Goal: Book appointment/travel/reservation

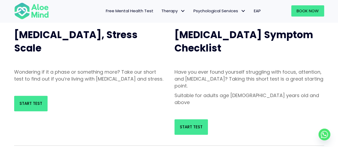
scroll to position [61, 0]
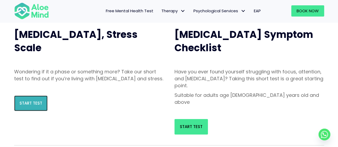
click at [34, 106] on link "Start Test" at bounding box center [30, 104] width 33 height 16
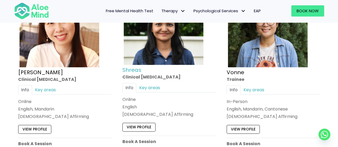
scroll to position [2112, 0]
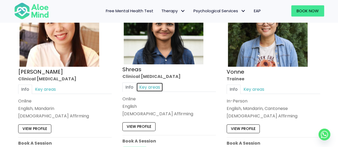
click at [144, 83] on link "Key areas" at bounding box center [149, 87] width 27 height 9
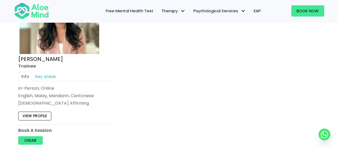
scroll to position [2311, 0]
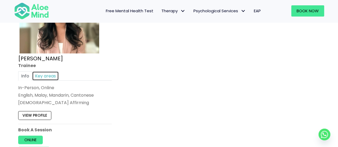
click at [49, 72] on link "Key areas" at bounding box center [45, 75] width 27 height 9
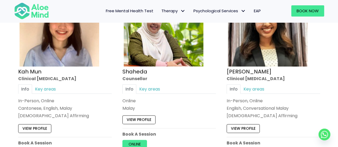
scroll to position [320, 0]
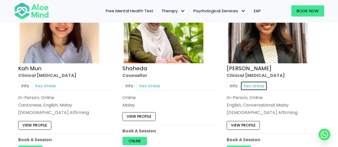
click at [257, 84] on link "Key areas" at bounding box center [254, 85] width 27 height 9
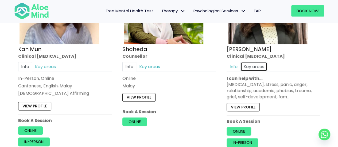
scroll to position [340, 0]
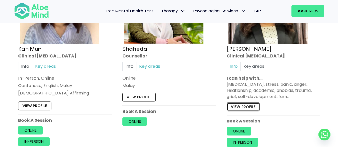
click at [250, 104] on link "View profile" at bounding box center [243, 106] width 33 height 9
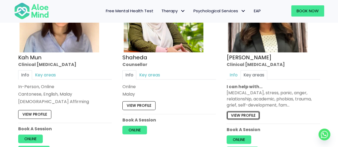
scroll to position [330, 0]
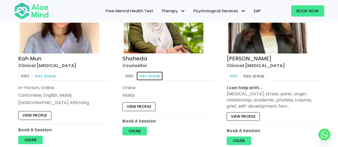
click at [148, 74] on link "Key areas" at bounding box center [149, 75] width 27 height 9
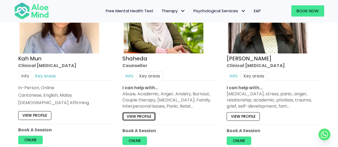
click at [132, 119] on link "View profile" at bounding box center [138, 116] width 33 height 9
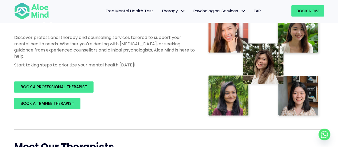
scroll to position [87, 0]
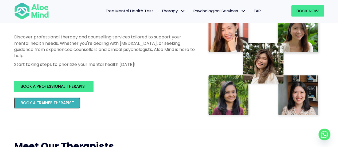
click at [57, 102] on span "BOOK A TRAINEE THERAPIST" at bounding box center [47, 103] width 53 height 6
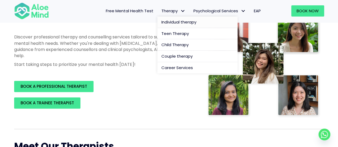
click at [178, 21] on span "Individual therapy" at bounding box center [179, 22] width 35 height 6
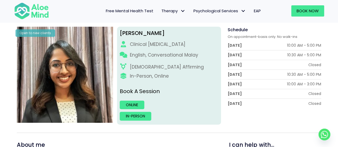
scroll to position [71, 0]
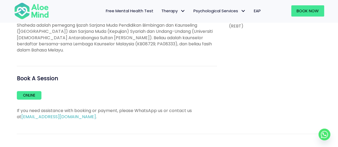
scroll to position [310, 0]
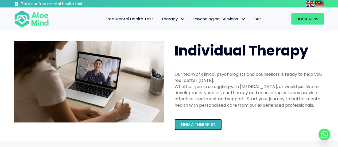
click at [214, 124] on span "Find a therapist" at bounding box center [198, 125] width 35 height 6
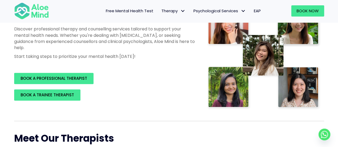
scroll to position [95, 0]
